Goal: Information Seeking & Learning: Learn about a topic

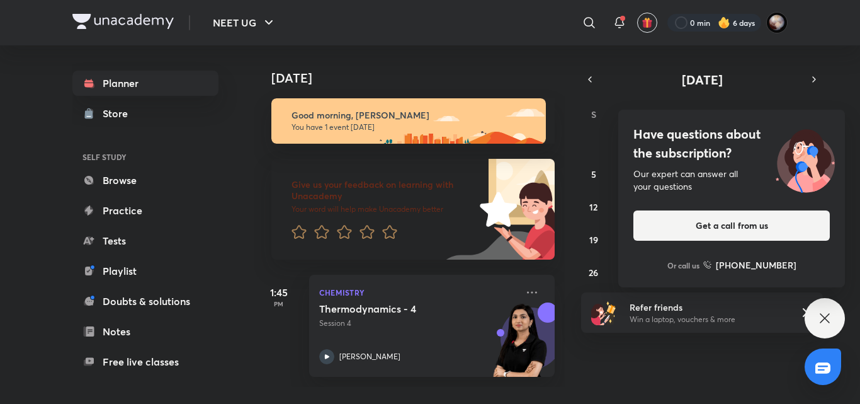
click at [574, 162] on div "[DATE] Good morning, [PERSON_NAME] You have 1 event [DATE] Give us your feedbac…" at bounding box center [556, 215] width 604 height 341
click at [834, 322] on div "Have questions about the subscription? Our expert can answer all your questions…" at bounding box center [825, 318] width 40 height 40
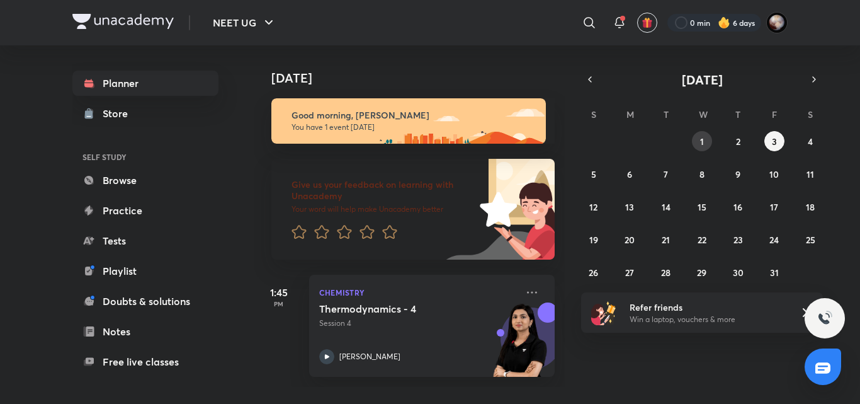
click at [703, 139] on abbr "1" at bounding box center [702, 141] width 4 height 12
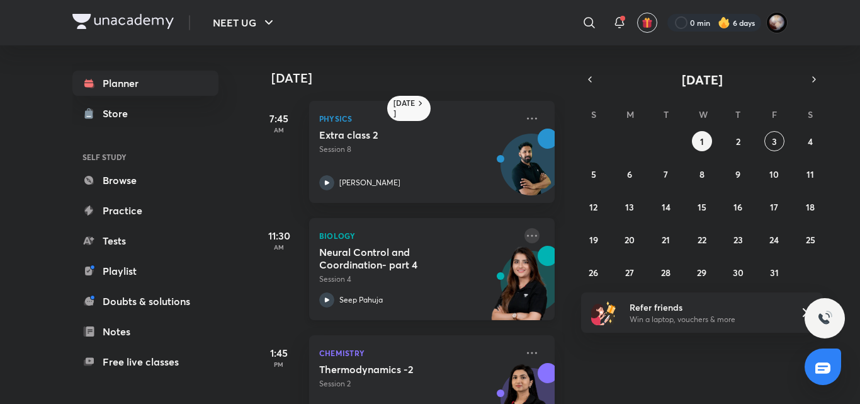
click at [524, 232] on icon at bounding box center [531, 235] width 15 height 15
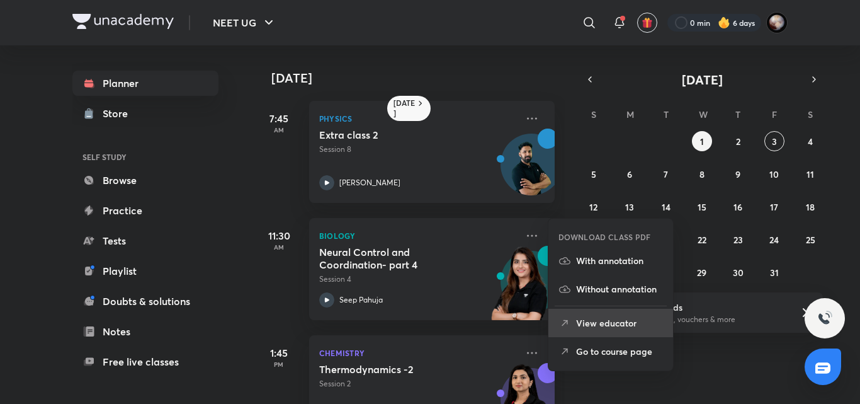
click at [637, 331] on li "View educator" at bounding box center [610, 323] width 125 height 28
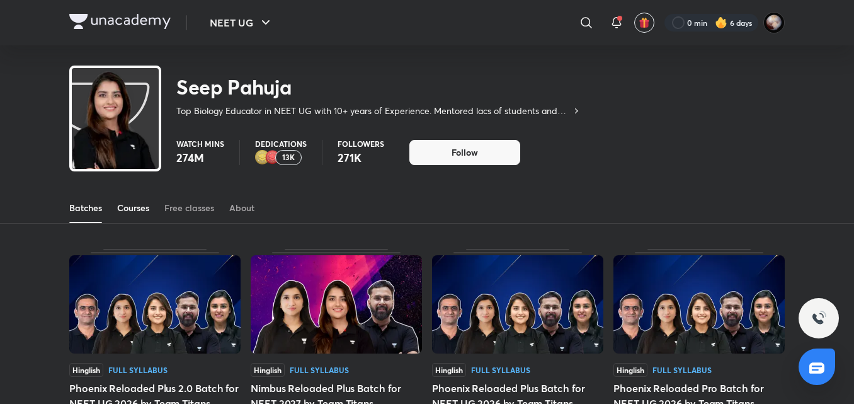
click at [143, 203] on div "Courses" at bounding box center [133, 207] width 32 height 13
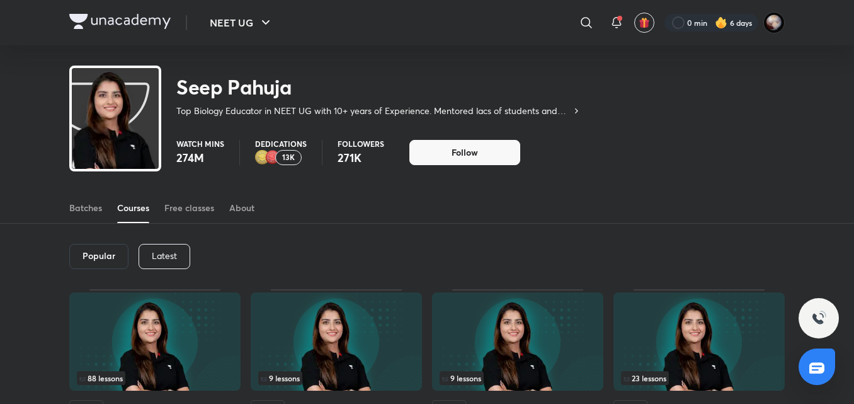
click at [198, 252] on div "Popular Latest" at bounding box center [426, 256] width 715 height 65
click at [191, 259] on div "Popular Latest" at bounding box center [426, 256] width 715 height 65
click at [164, 253] on p "Latest" at bounding box center [164, 256] width 25 height 10
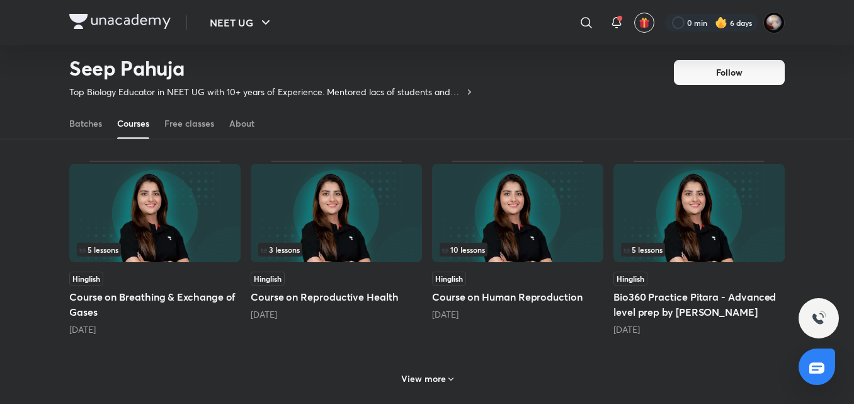
scroll to position [495, 0]
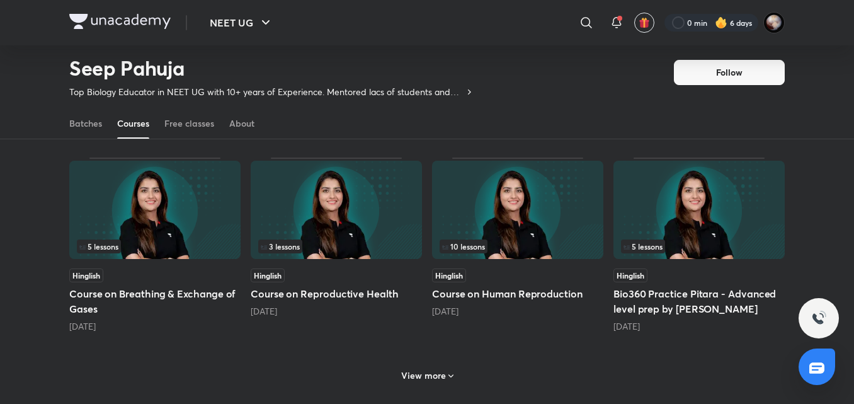
click at [472, 290] on h5 "Course on Human Reproduction" at bounding box center [517, 293] width 171 height 15
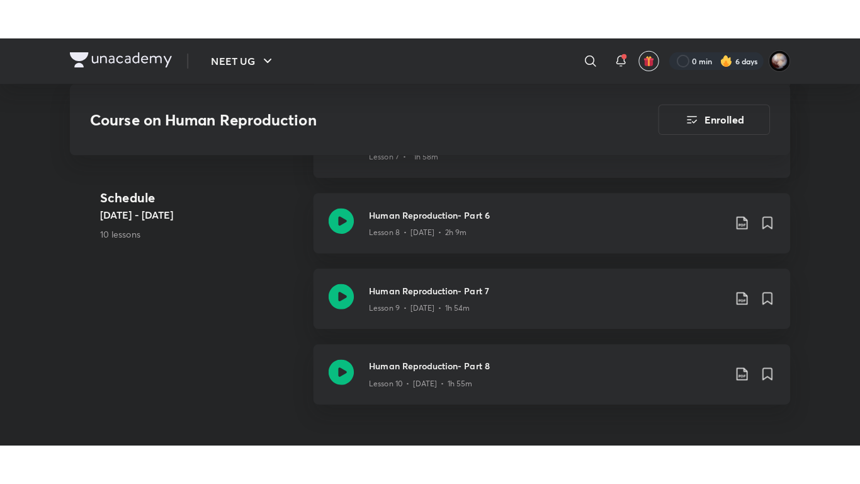
scroll to position [1251, 0]
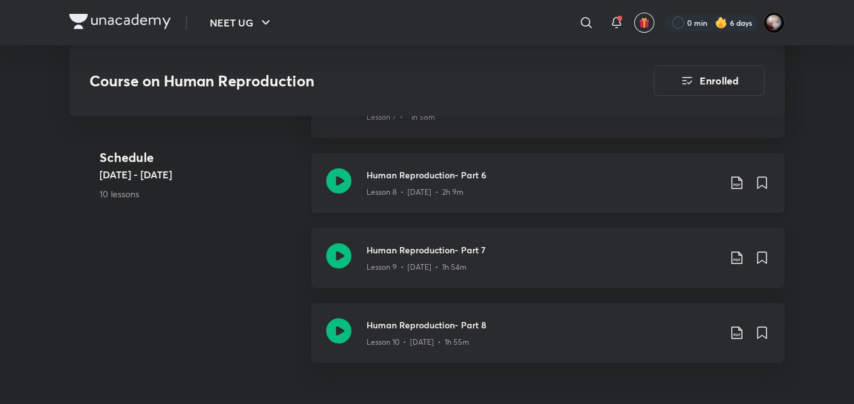
click at [341, 183] on icon at bounding box center [338, 180] width 25 height 25
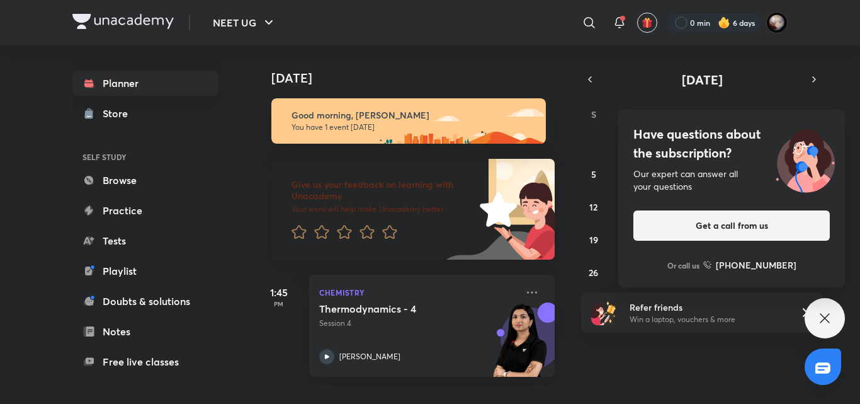
click at [823, 321] on icon at bounding box center [824, 317] width 15 height 15
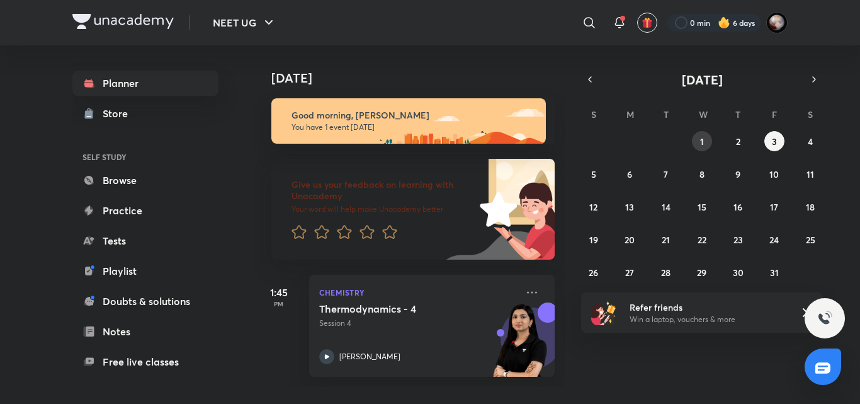
click at [704, 142] on button "1" at bounding box center [702, 141] width 20 height 20
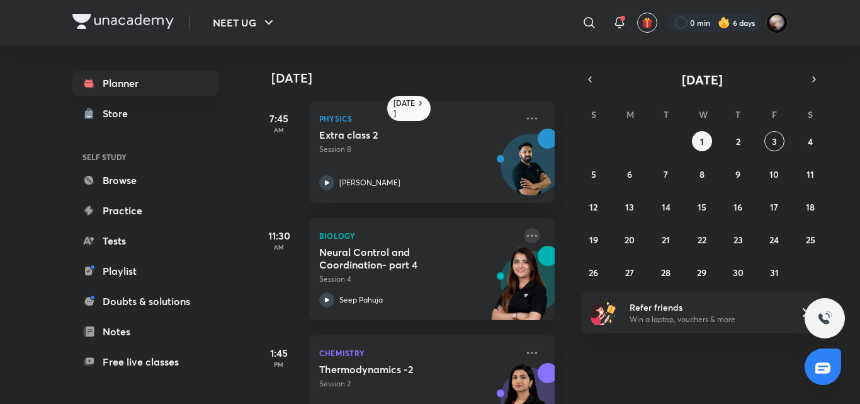
click at [524, 237] on icon at bounding box center [531, 235] width 15 height 15
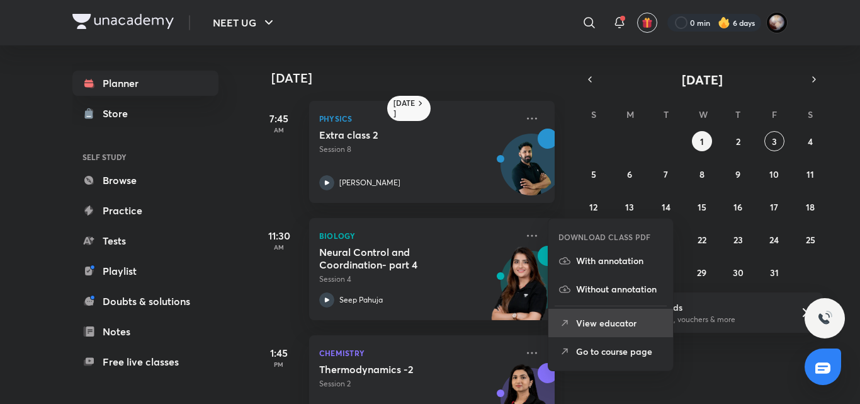
click at [591, 319] on p "View educator" at bounding box center [619, 322] width 87 height 13
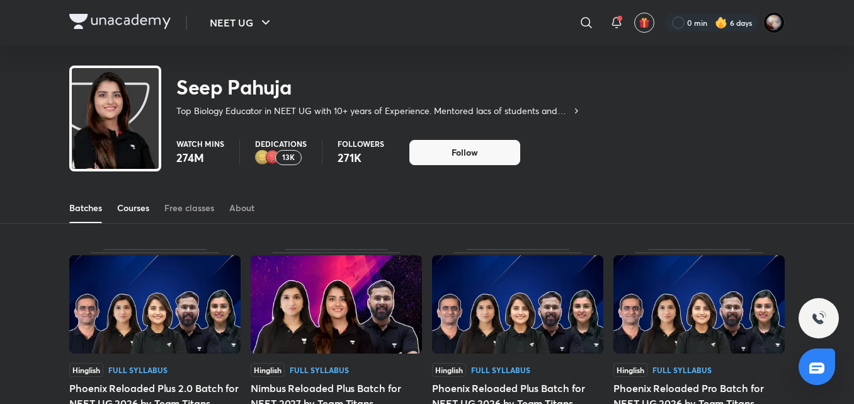
click at [139, 208] on div "Courses" at bounding box center [133, 207] width 32 height 13
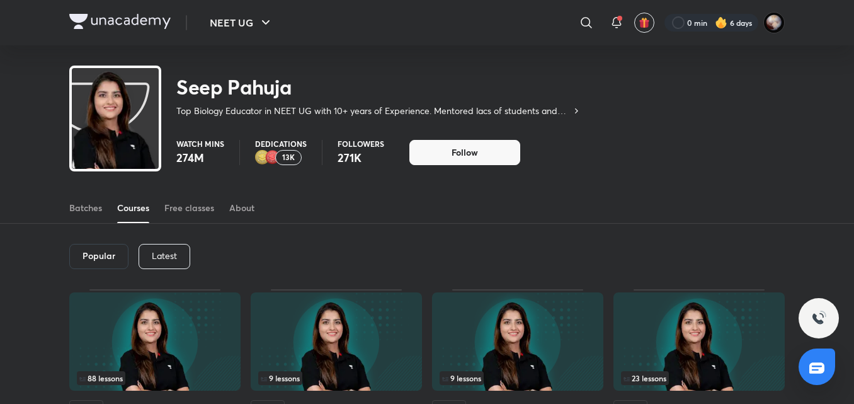
click at [170, 255] on p "Latest" at bounding box center [164, 256] width 25 height 10
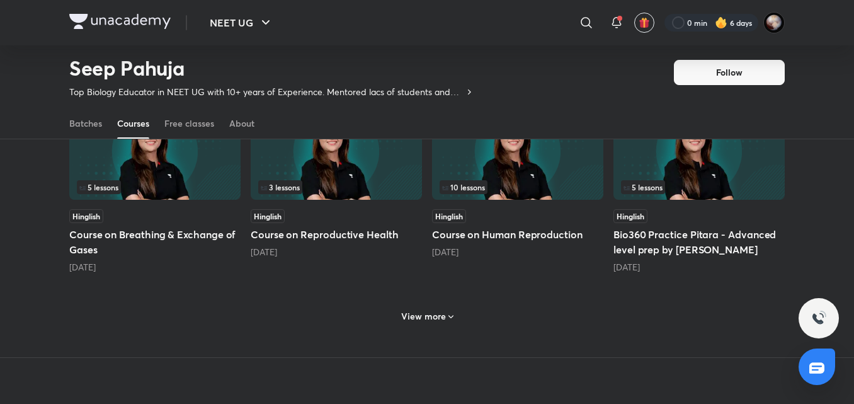
scroll to position [527, 0]
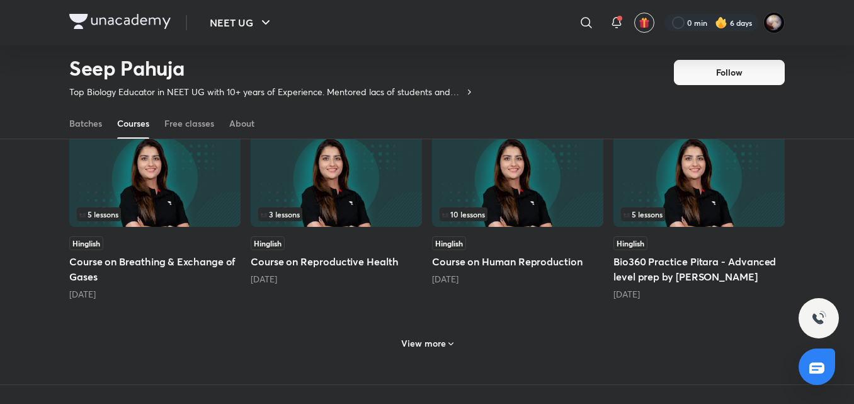
click at [477, 257] on h5 "Course on Human Reproduction" at bounding box center [517, 261] width 171 height 15
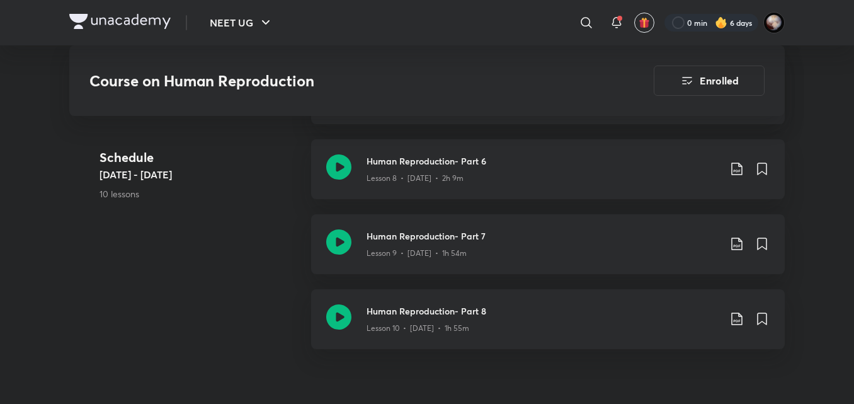
scroll to position [1282, 0]
